Goal: Navigation & Orientation: Find specific page/section

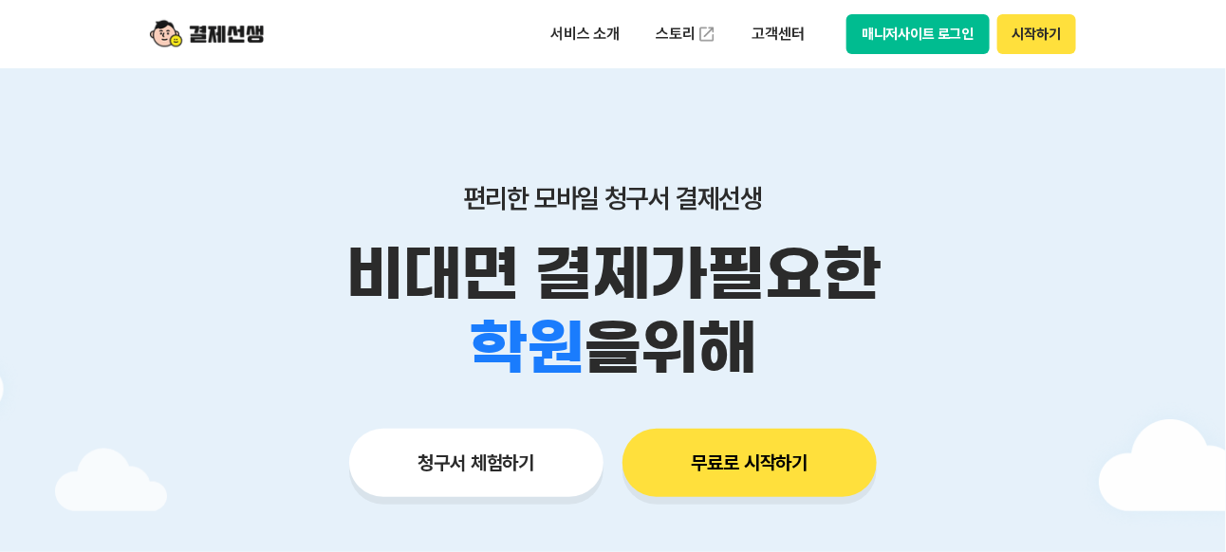
click at [866, 34] on button "매니저사이트 로그인" at bounding box center [917, 34] width 143 height 40
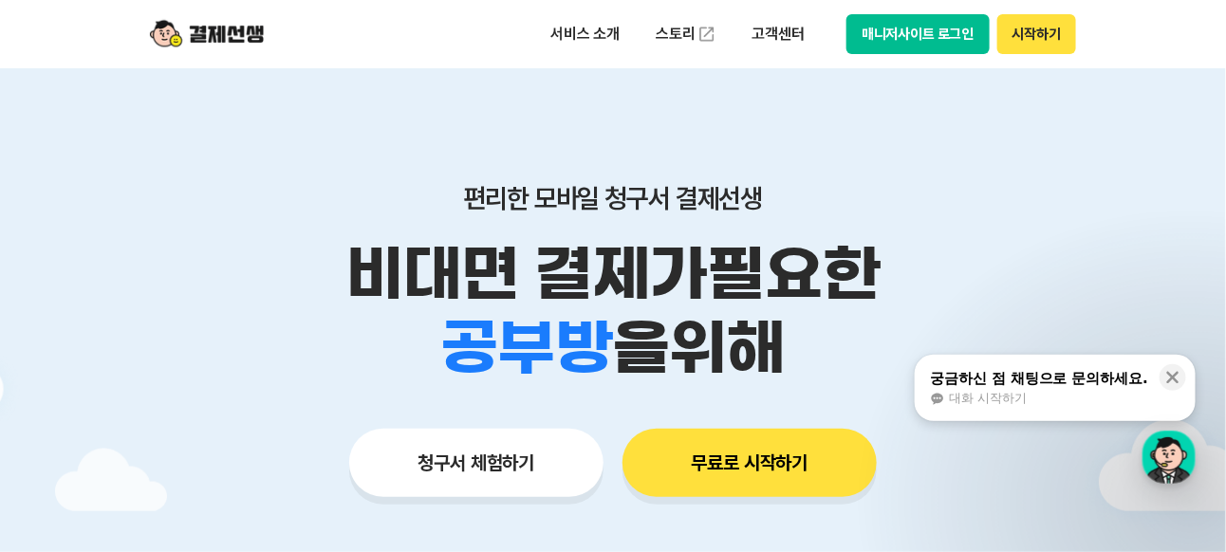
click at [928, 28] on button "매니저사이트 로그인" at bounding box center [917, 34] width 143 height 40
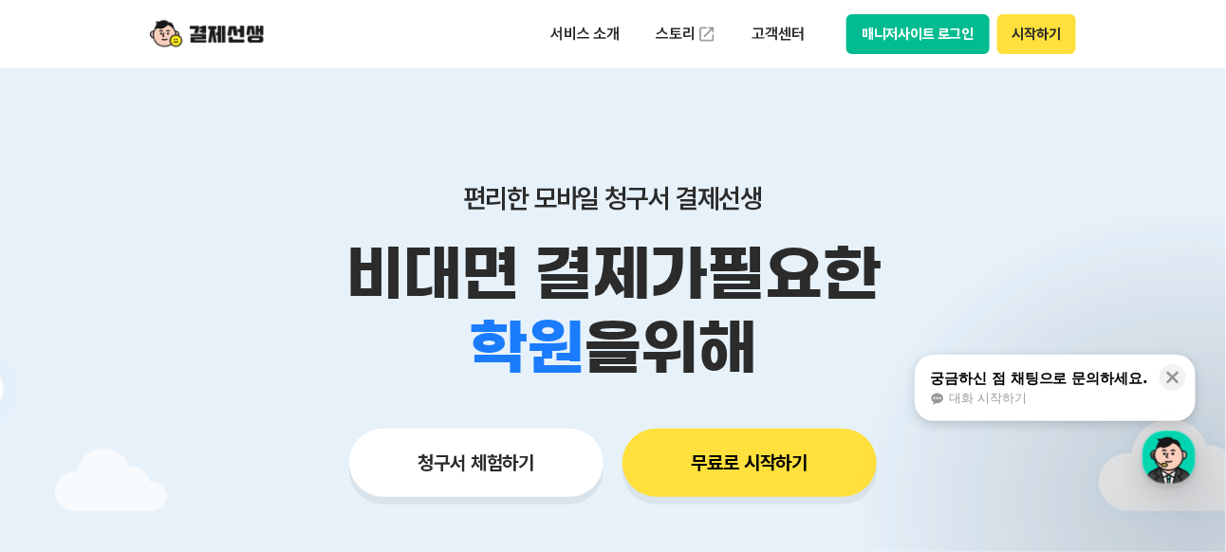
click at [880, 31] on button "매니저사이트 로그인" at bounding box center [917, 34] width 143 height 40
click at [960, 34] on button "매니저사이트 로그인" at bounding box center [917, 34] width 143 height 40
click at [946, 153] on div "편리한 모바일 청구서 결제선생 비대면 결제가 필요한 학원 공부방 호텔 쇼핑몰 병원 배달 보험사 항공사 골프장 을 위해 청구서 체험하기 무료로 …" at bounding box center [612, 302] width 971 height 469
click at [946, 149] on div "편리한 모바일 청구서 결제선생 비대면 결제가 필요한 학원 공부방 호텔 쇼핑몰 병원 배달 보험사 항공사 골프장 을 위해 청구서 체험하기 무료로 …" at bounding box center [612, 302] width 971 height 469
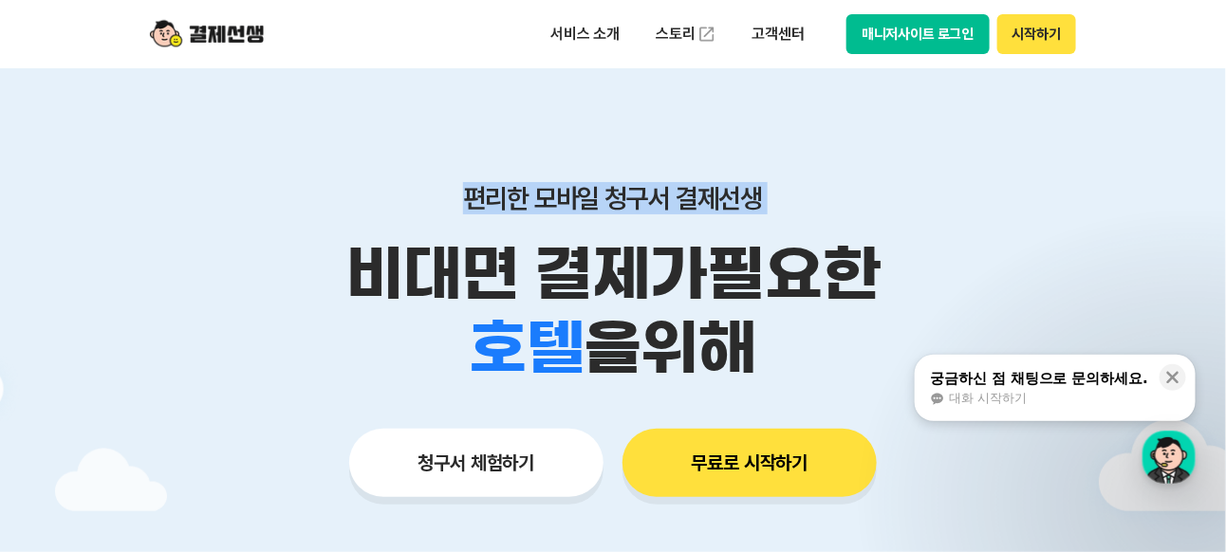
drag, startPoint x: 946, startPoint y: 149, endPoint x: 968, endPoint y: 88, distance: 64.8
click at [944, 149] on div "편리한 모바일 청구서 결제선생 비대면 결제가 필요한 학원 공부방 호텔 쇼핑몰 병원 배달 보험사 항공사 골프장 을 위해 청구서 체험하기 무료로 …" at bounding box center [612, 302] width 971 height 469
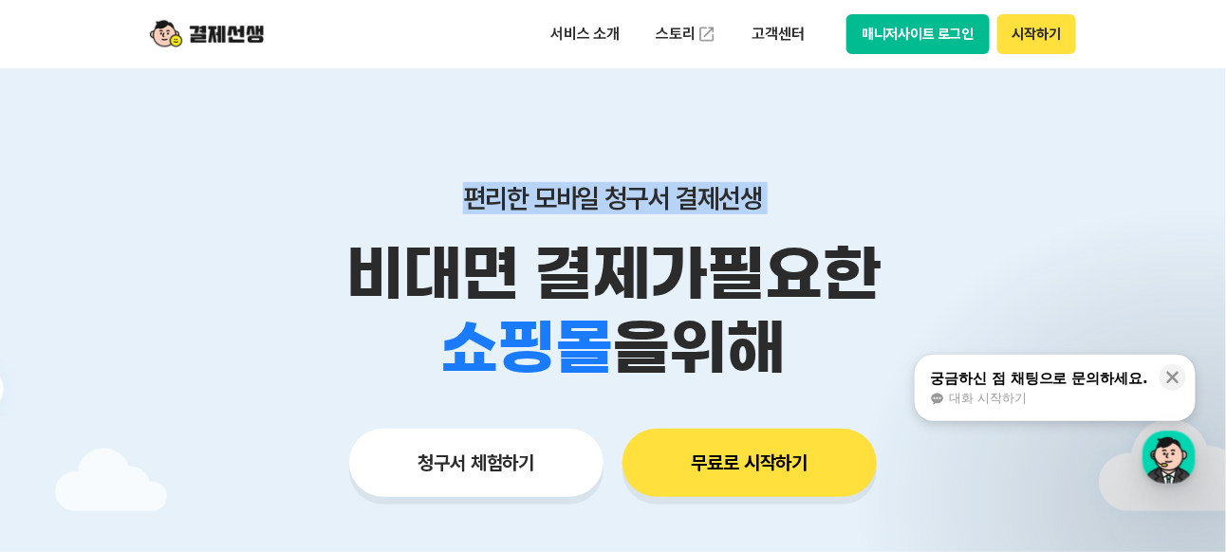
click at [1033, 29] on button "시작하기" at bounding box center [1036, 34] width 79 height 40
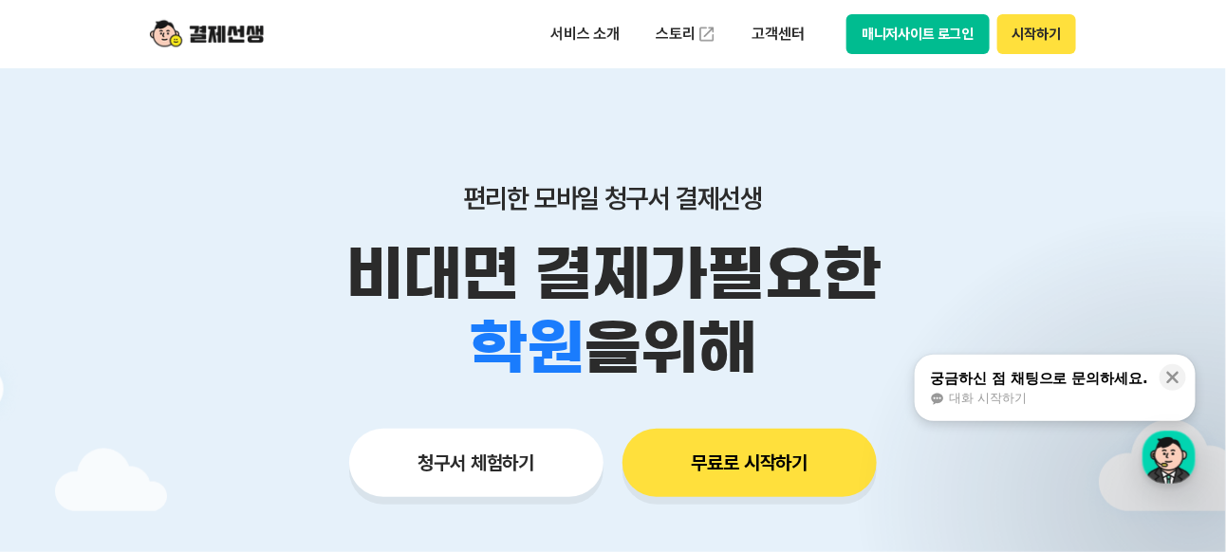
click at [1023, 38] on button "시작하기" at bounding box center [1036, 34] width 79 height 40
click at [943, 38] on button "매니저사이트 로그인" at bounding box center [917, 34] width 143 height 40
